Goal: Task Accomplishment & Management: Manage account settings

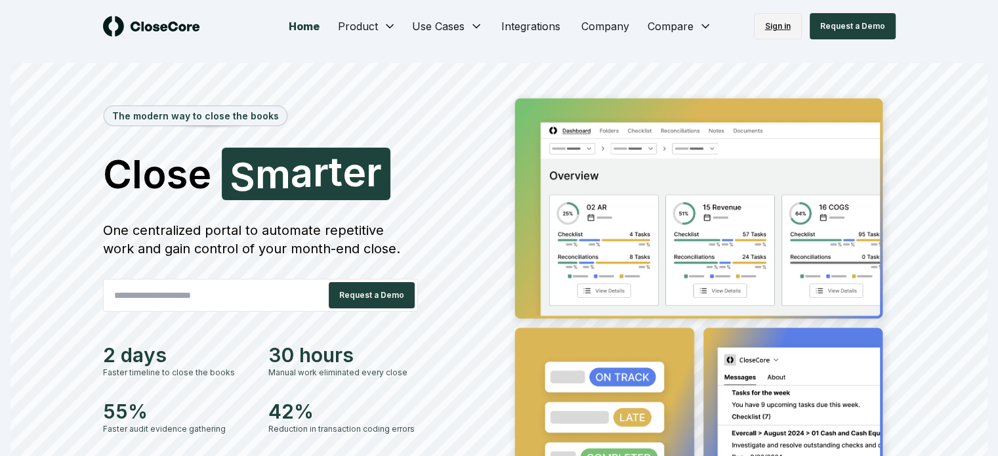
click at [777, 29] on link "Sign in" at bounding box center [778, 26] width 48 height 26
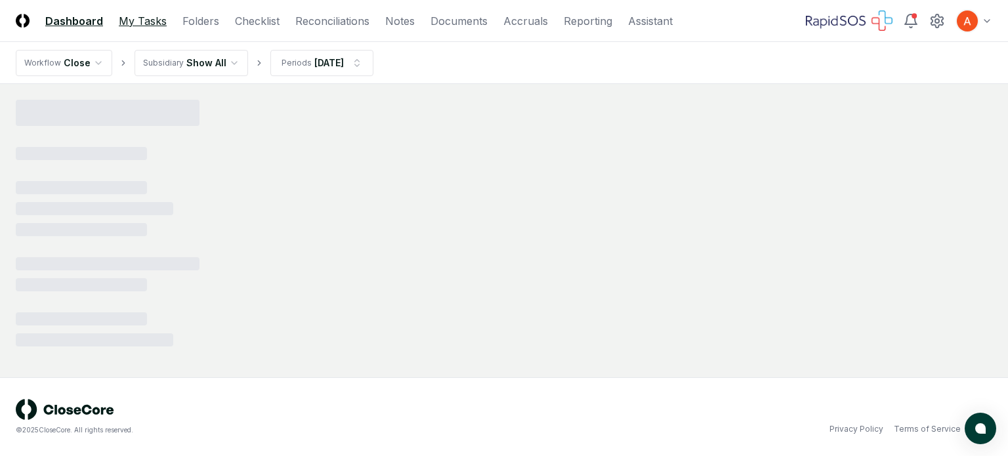
click at [142, 20] on link "My Tasks" at bounding box center [143, 21] width 48 height 16
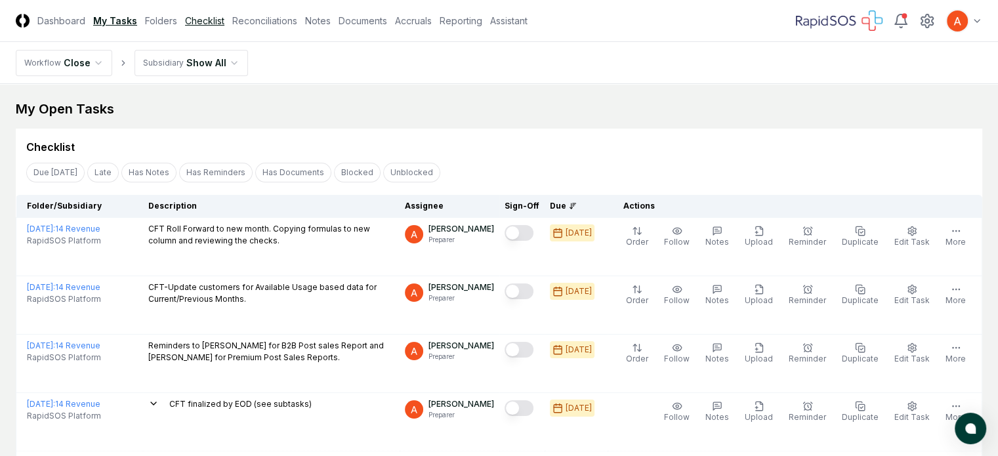
click at [224, 20] on link "Checklist" at bounding box center [204, 21] width 39 height 14
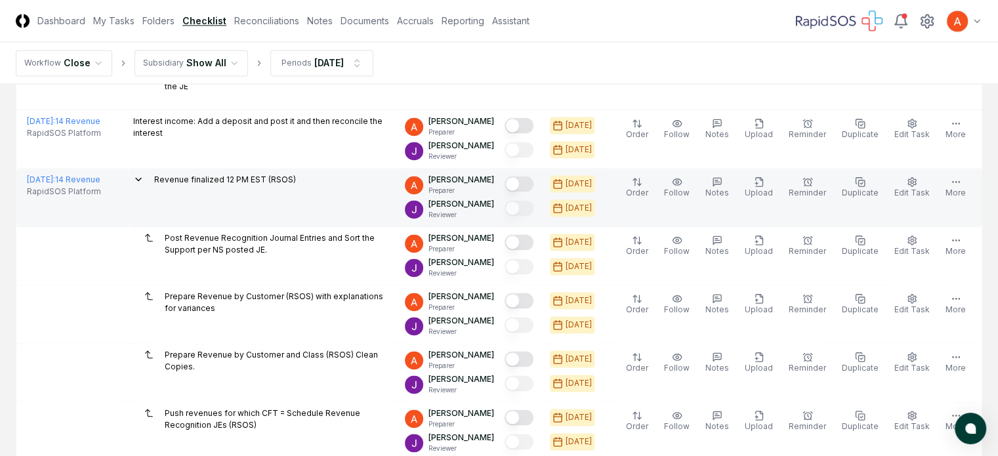
scroll to position [1926, 0]
click at [506, 182] on button "Mark complete" at bounding box center [519, 183] width 29 height 16
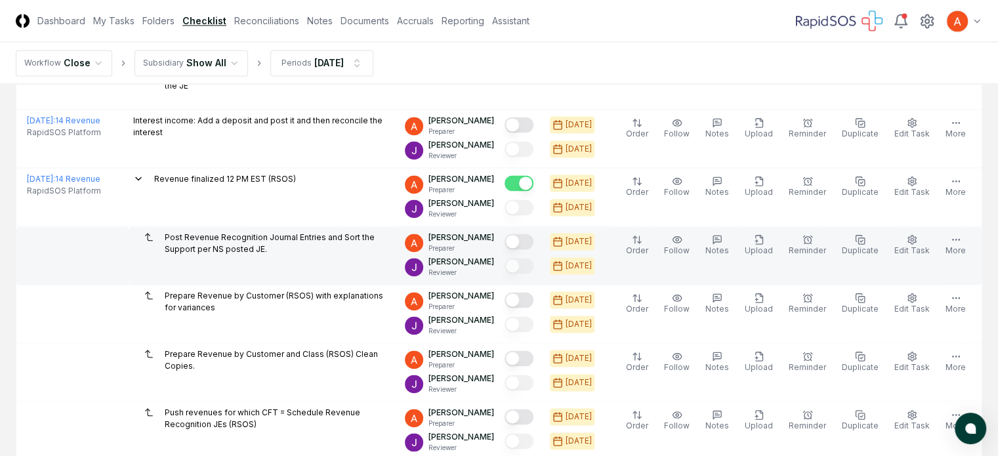
click at [512, 241] on button "Mark complete" at bounding box center [519, 242] width 29 height 16
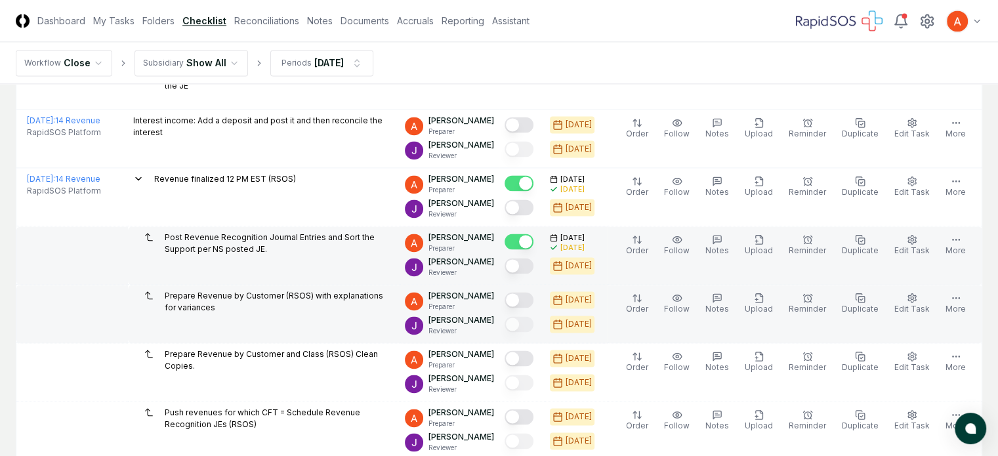
click at [511, 296] on button "Mark complete" at bounding box center [519, 300] width 29 height 16
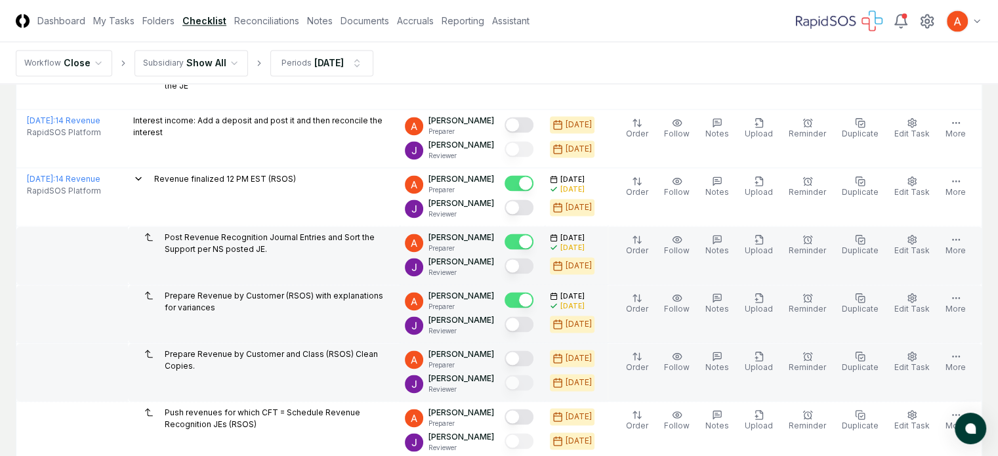
click at [508, 358] on button "Mark complete" at bounding box center [519, 358] width 29 height 16
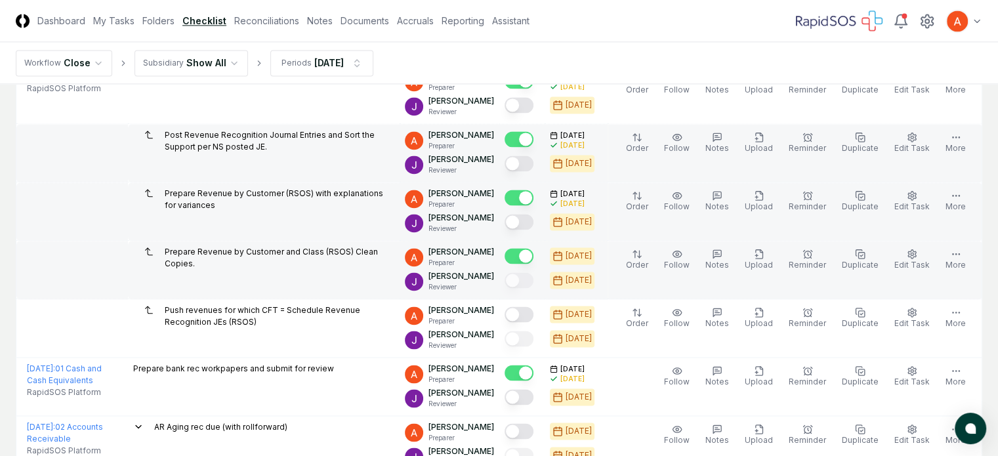
scroll to position [2033, 0]
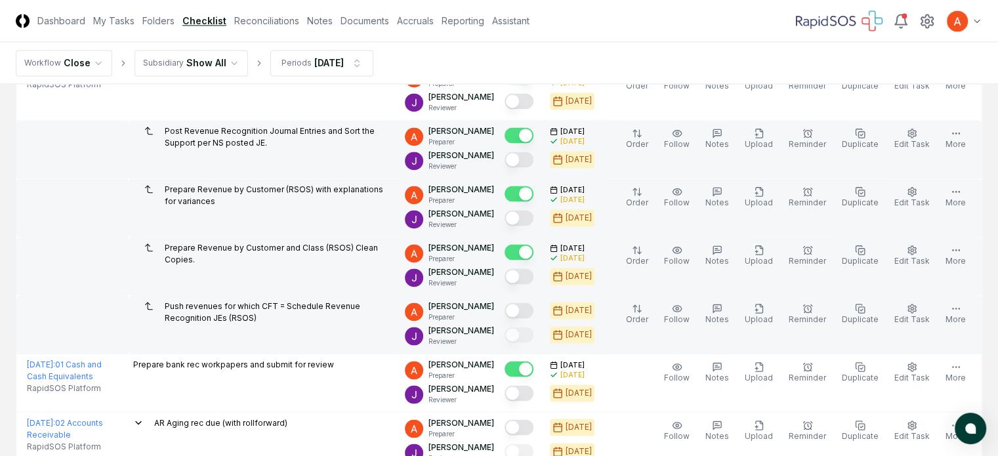
click at [525, 310] on button "Mark complete" at bounding box center [519, 310] width 29 height 16
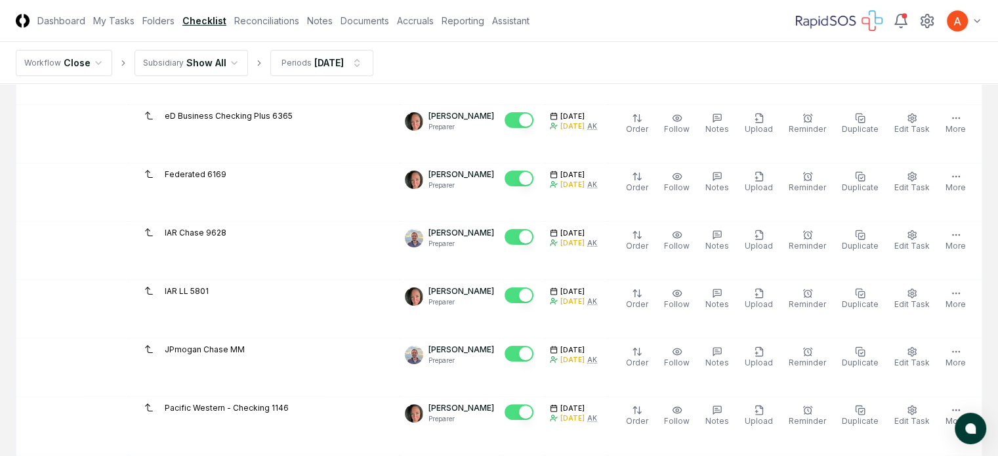
scroll to position [0, 0]
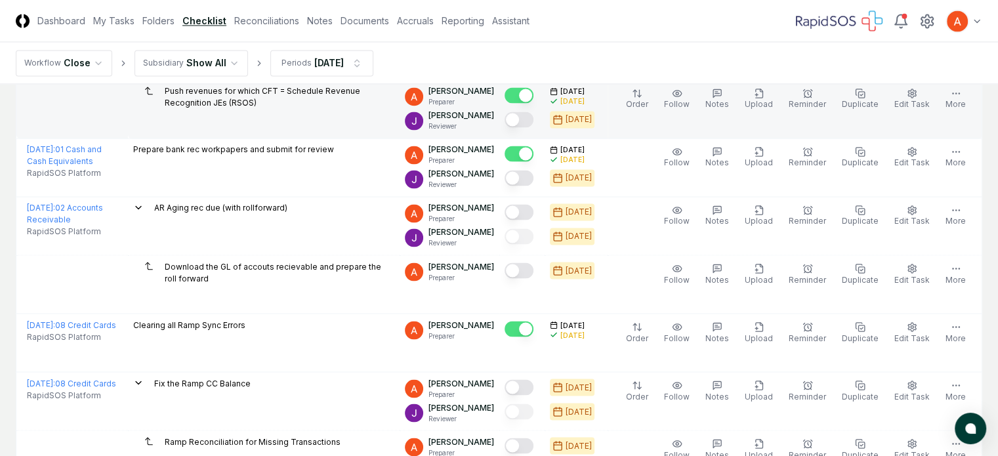
scroll to position [1932, 0]
